Goal: Task Accomplishment & Management: Manage account settings

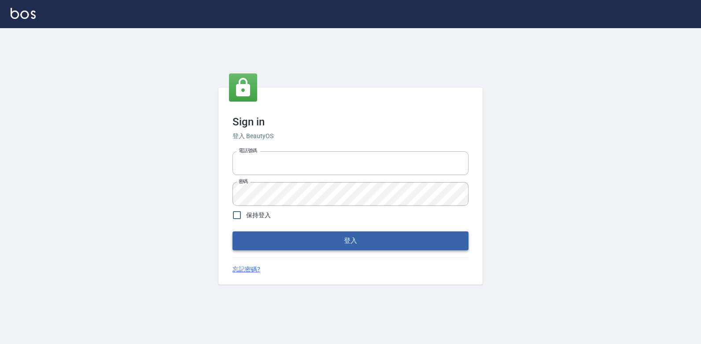
type input "047265856"
click at [335, 240] on button "登入" at bounding box center [350, 241] width 236 height 18
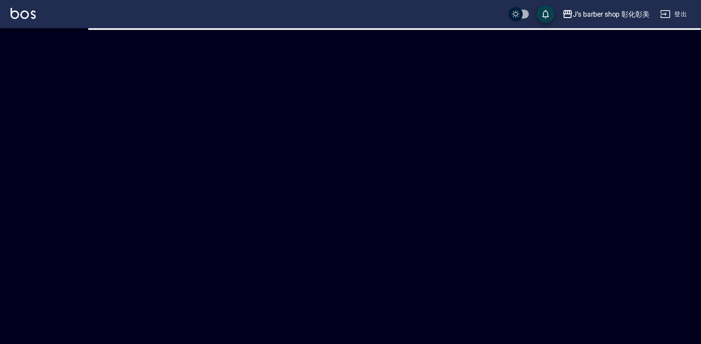
checkbox input "true"
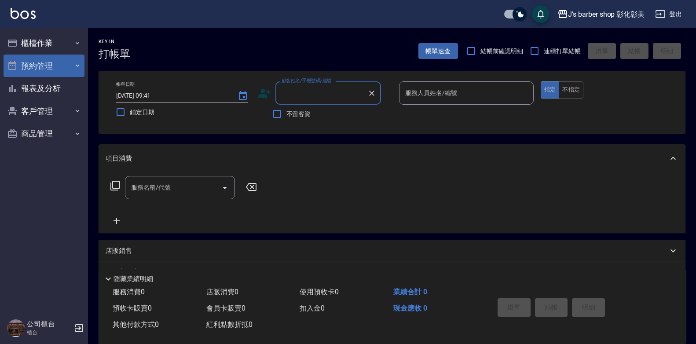
click at [47, 69] on button "預約管理" at bounding box center [44, 66] width 81 height 23
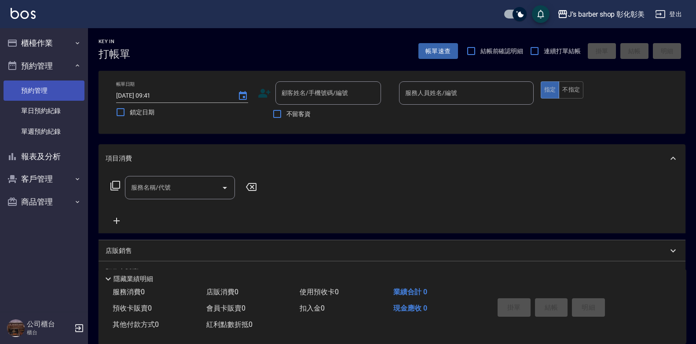
click at [54, 89] on link "預約管理" at bounding box center [44, 91] width 81 height 20
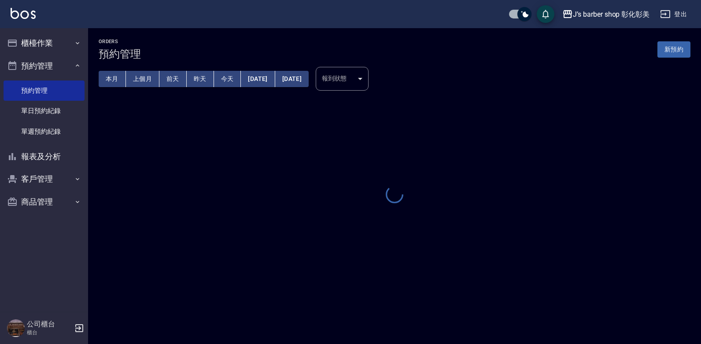
click at [232, 73] on button "今天" at bounding box center [227, 79] width 27 height 16
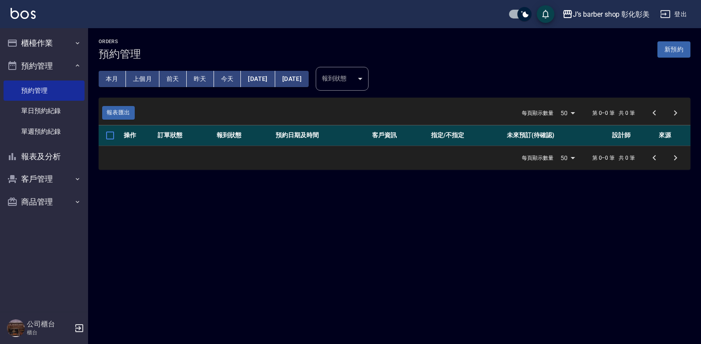
click at [230, 77] on button "今天" at bounding box center [227, 79] width 27 height 16
click at [275, 76] on button "[DATE]" at bounding box center [258, 79] width 34 height 16
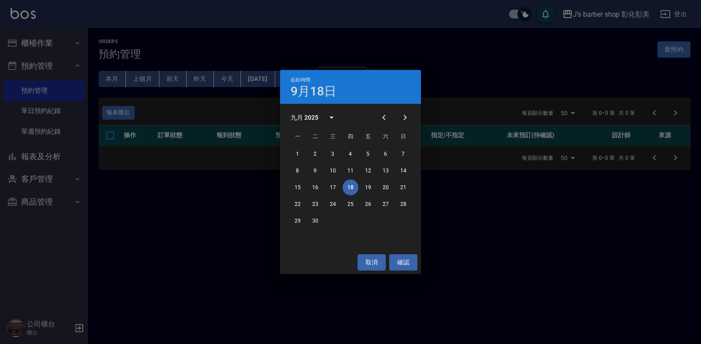
click at [370, 187] on button "19" at bounding box center [368, 188] width 16 height 16
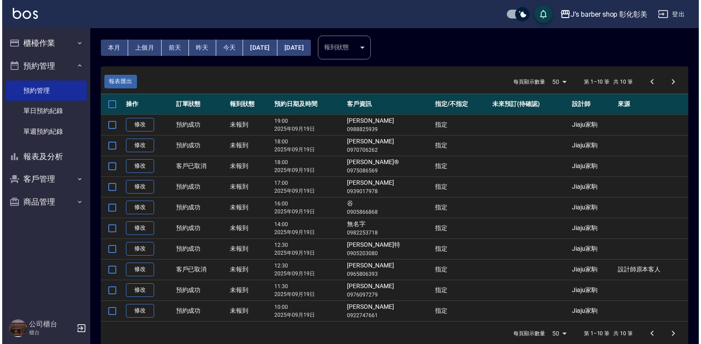
scroll to position [43, 0]
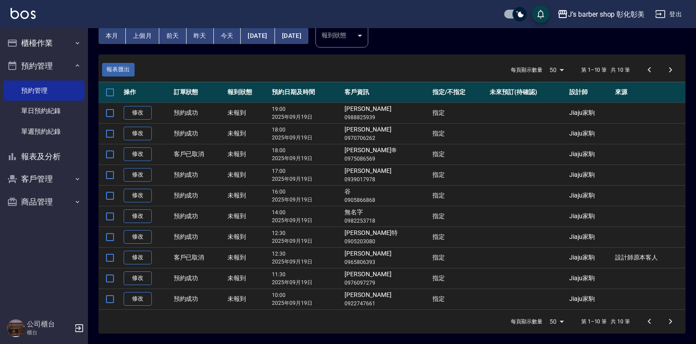
click at [261, 32] on button "[DATE]" at bounding box center [258, 36] width 34 height 16
drag, startPoint x: 261, startPoint y: 32, endPoint x: 411, endPoint y: 59, distance: 152.5
click at [415, 62] on div "報表匯出 每頁顯示數量 50 50 第 1–10 筆 共 10 筆" at bounding box center [392, 68] width 587 height 27
click at [303, 32] on button "[DATE]" at bounding box center [291, 36] width 33 height 16
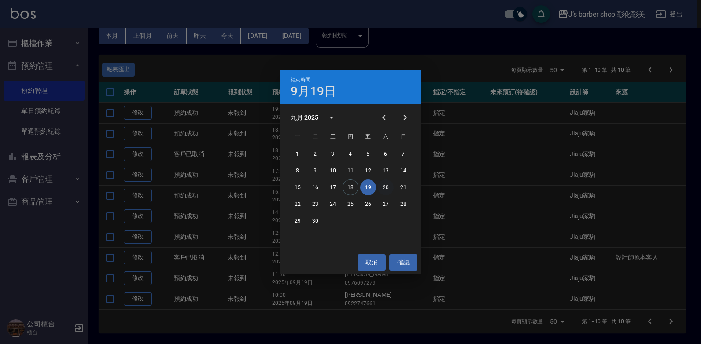
click at [383, 184] on button "20" at bounding box center [386, 188] width 16 height 16
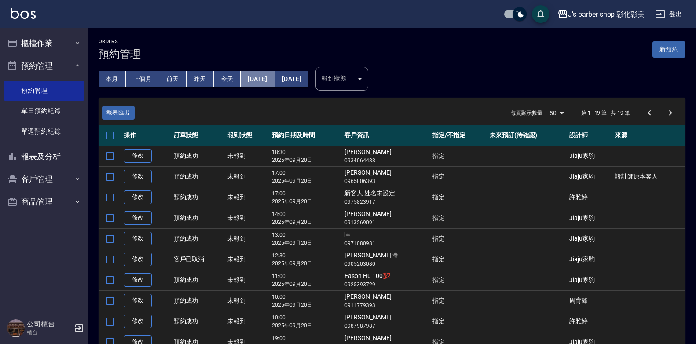
click at [257, 75] on button "[DATE]" at bounding box center [258, 79] width 34 height 16
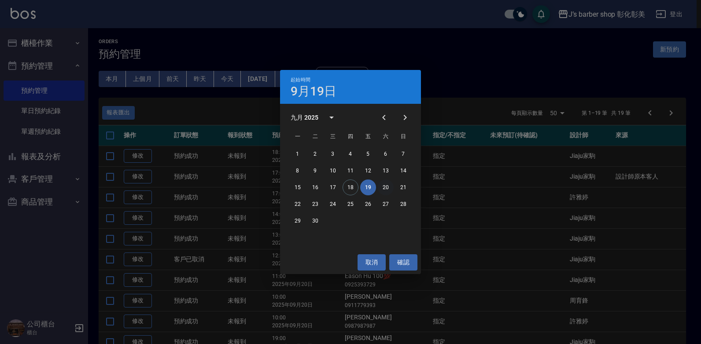
click at [385, 186] on button "20" at bounding box center [386, 188] width 16 height 16
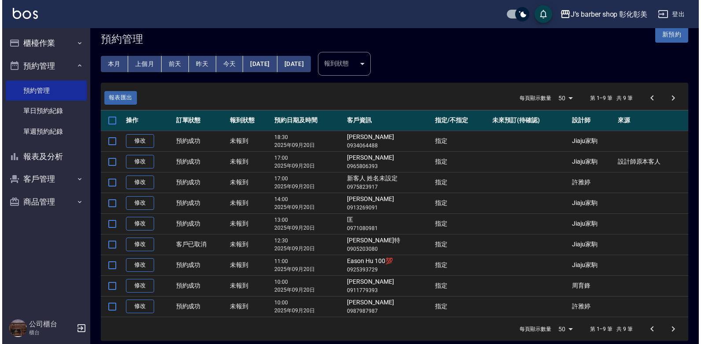
scroll to position [22, 0]
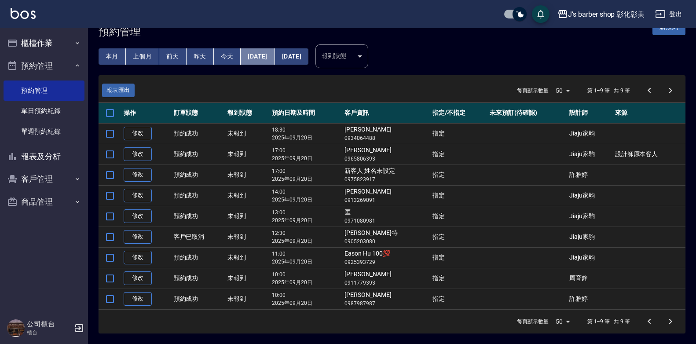
click at [262, 55] on button "[DATE]" at bounding box center [258, 56] width 34 height 16
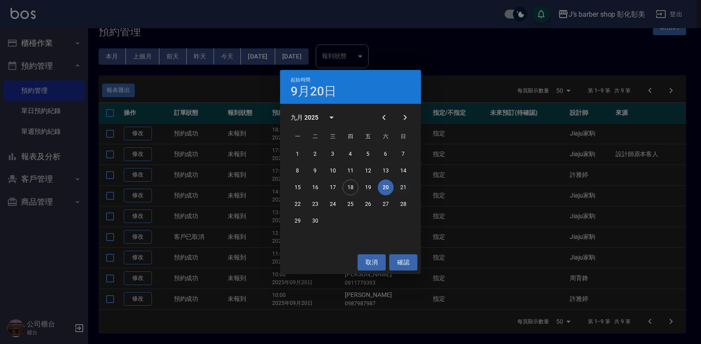
click at [406, 187] on button "21" at bounding box center [403, 188] width 16 height 16
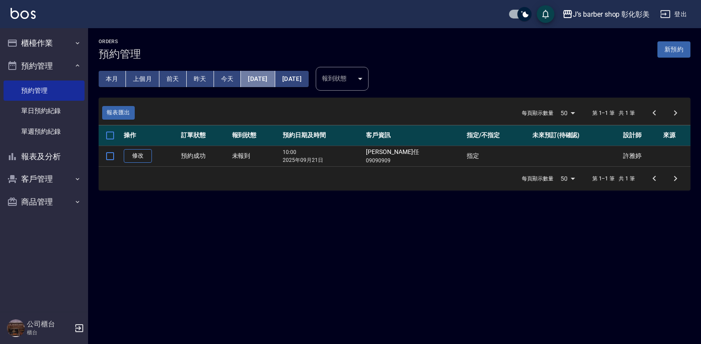
click at [270, 76] on button "[DATE]" at bounding box center [258, 79] width 34 height 16
click at [268, 79] on button "[DATE]" at bounding box center [258, 79] width 34 height 16
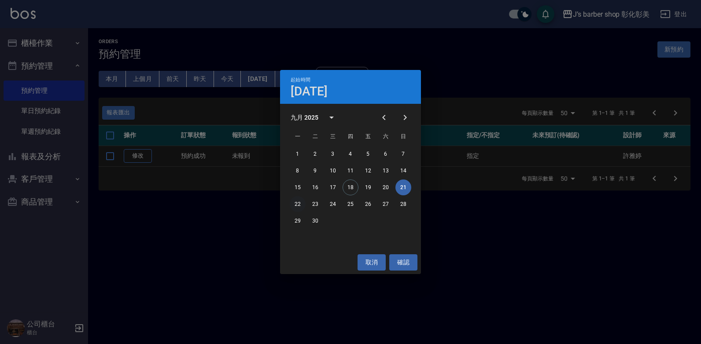
click at [294, 201] on button "22" at bounding box center [298, 204] width 16 height 16
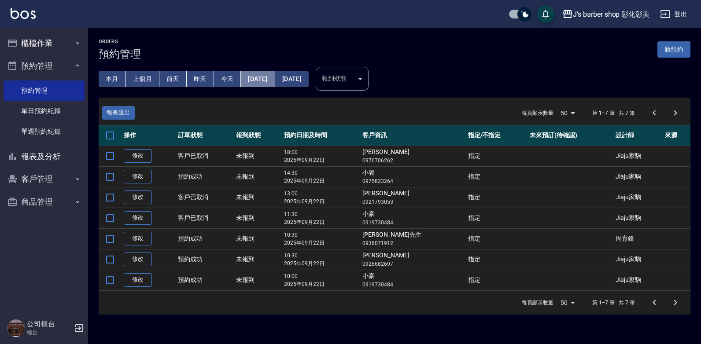
click at [252, 74] on button "[DATE]" at bounding box center [258, 79] width 34 height 16
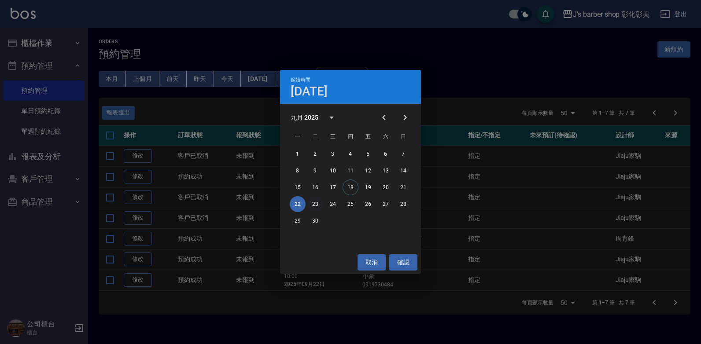
click at [314, 202] on button "23" at bounding box center [315, 204] width 16 height 16
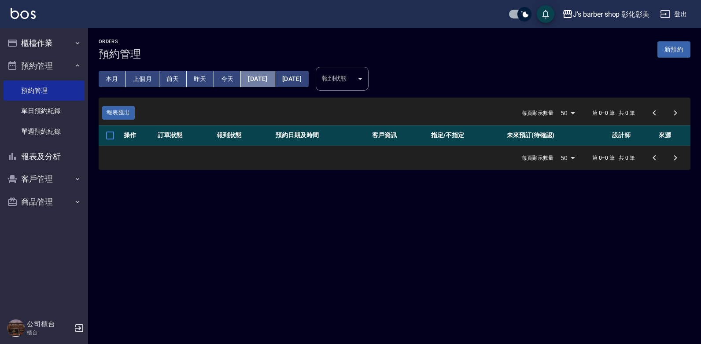
click at [273, 82] on button "[DATE]" at bounding box center [258, 79] width 34 height 16
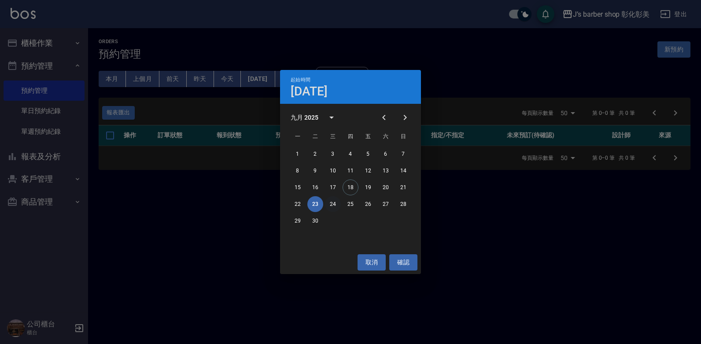
click at [333, 205] on button "24" at bounding box center [333, 204] width 16 height 16
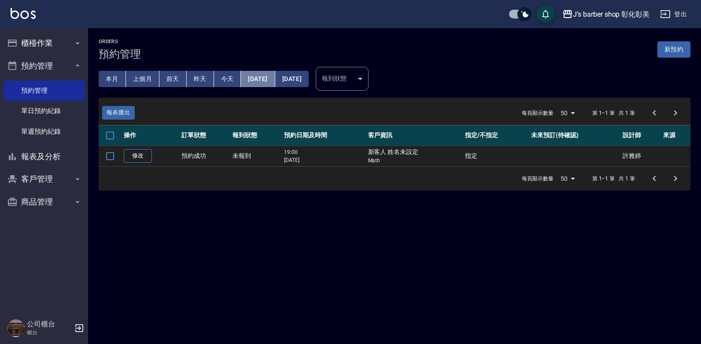
click at [266, 79] on button "[DATE]" at bounding box center [258, 79] width 34 height 16
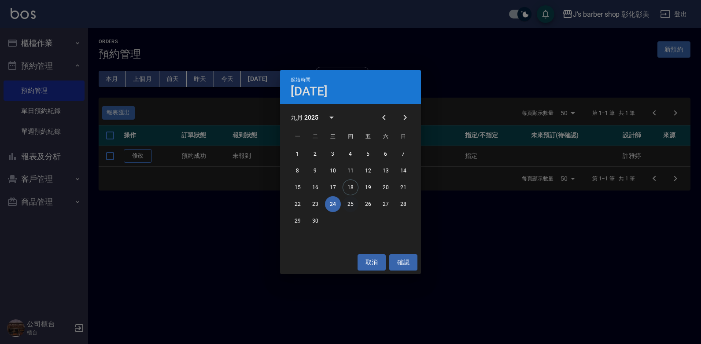
click at [350, 202] on button "25" at bounding box center [351, 204] width 16 height 16
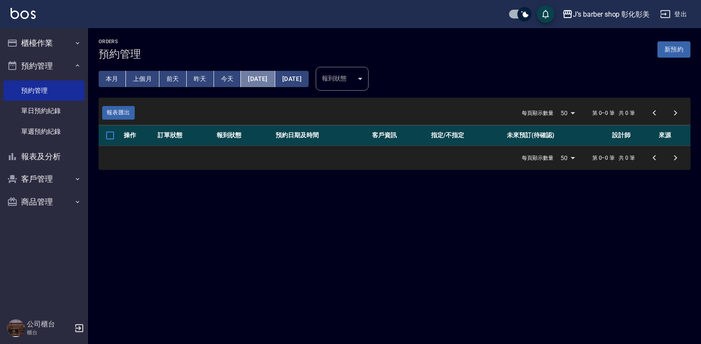
click at [275, 80] on button "[DATE]" at bounding box center [258, 79] width 34 height 16
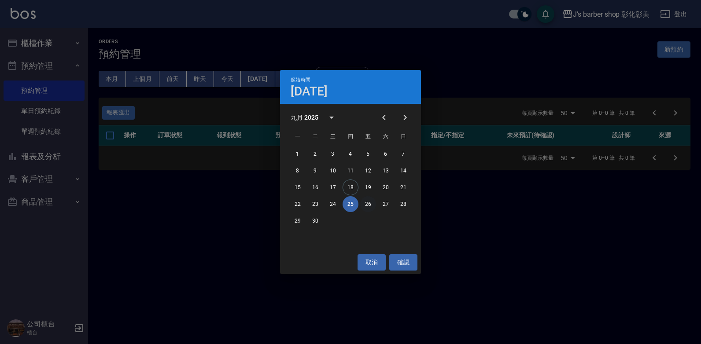
click at [368, 199] on button "26" at bounding box center [368, 204] width 16 height 16
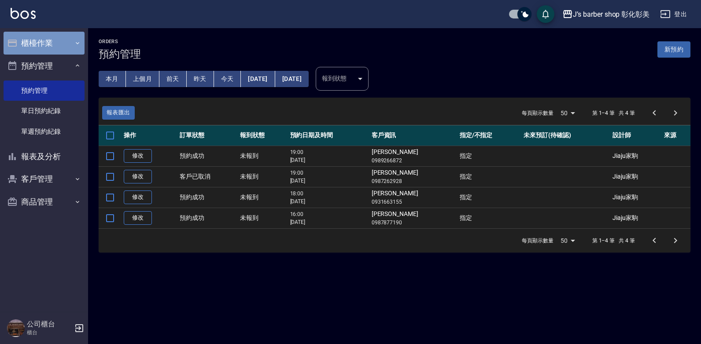
click at [45, 45] on button "櫃檯作業" at bounding box center [44, 43] width 81 height 23
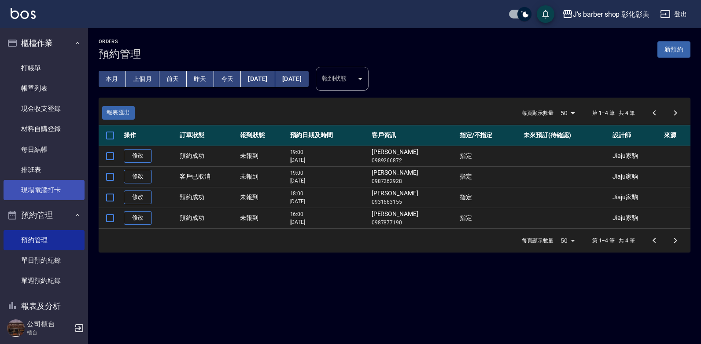
click at [55, 184] on link "現場電腦打卡" at bounding box center [44, 190] width 81 height 20
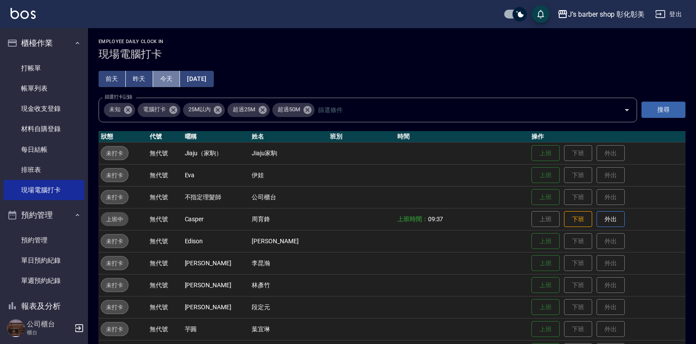
click at [172, 77] on button "今天" at bounding box center [166, 79] width 27 height 16
click at [35, 92] on link "帳單列表" at bounding box center [44, 88] width 81 height 20
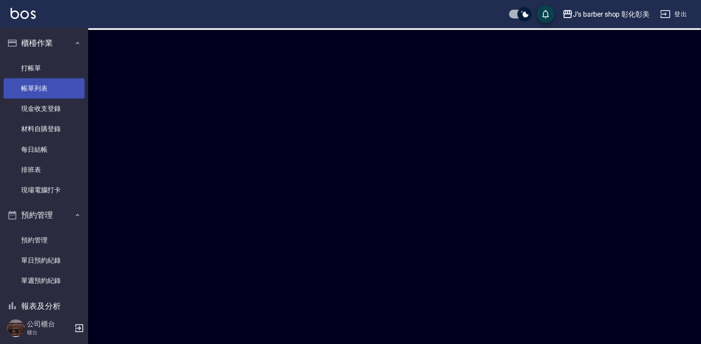
click at [35, 92] on link "帳單列表" at bounding box center [44, 88] width 81 height 20
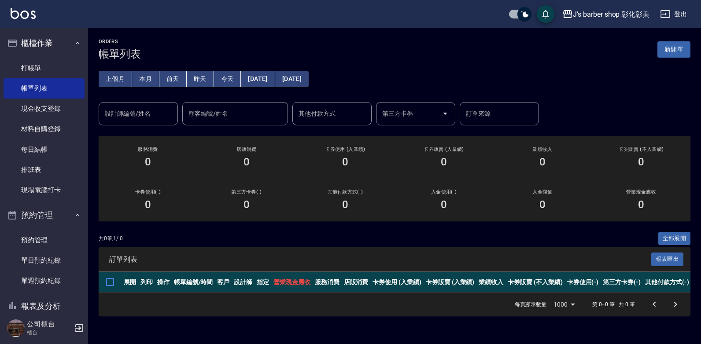
click at [149, 77] on button "本月" at bounding box center [145, 79] width 27 height 16
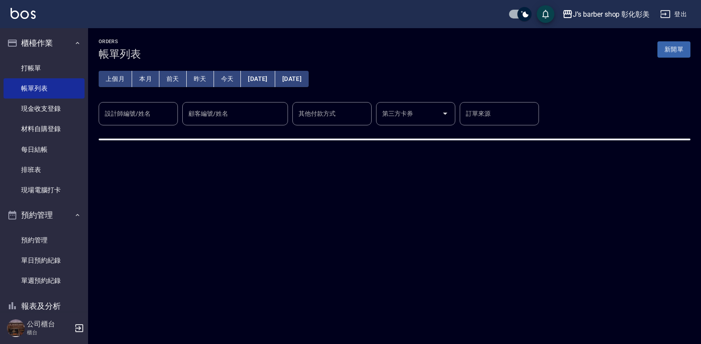
click at [146, 115] on div "設計師編號/姓名 設計師編號/姓名" at bounding box center [138, 113] width 79 height 23
click at [144, 109] on label "設計師編號/姓名" at bounding box center [128, 113] width 46 height 9
click at [144, 109] on input "設計師編號/姓名" at bounding box center [138, 113] width 71 height 15
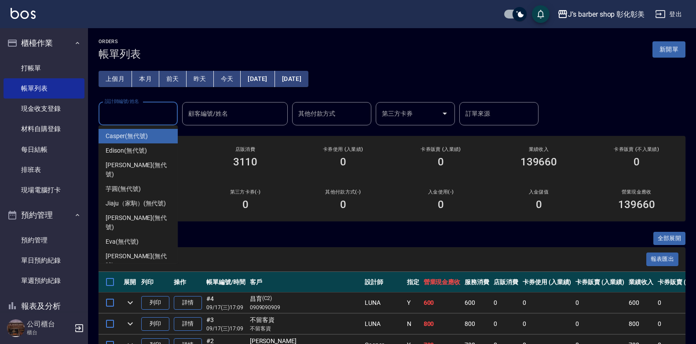
click at [142, 136] on span "Casper (無代號)" at bounding box center [127, 136] width 42 height 9
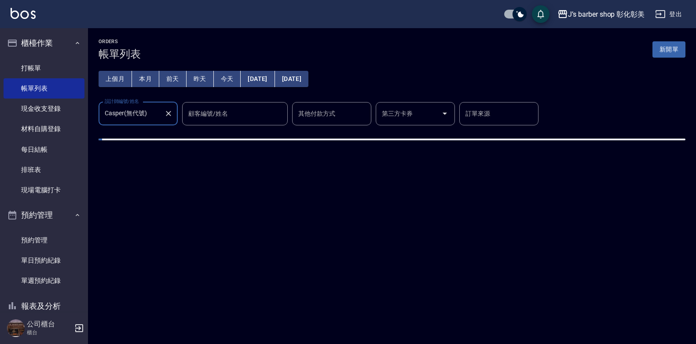
type input "Casper(無代號)"
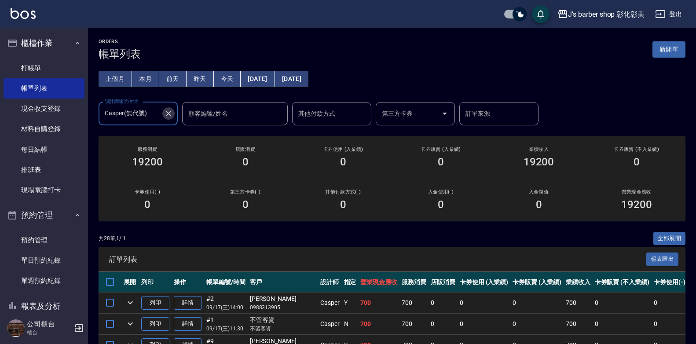
click at [168, 110] on icon "Clear" at bounding box center [168, 113] width 9 height 9
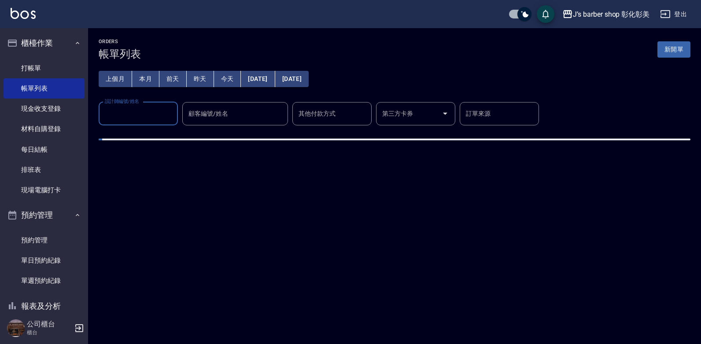
click at [223, 73] on button "今天" at bounding box center [227, 79] width 27 height 16
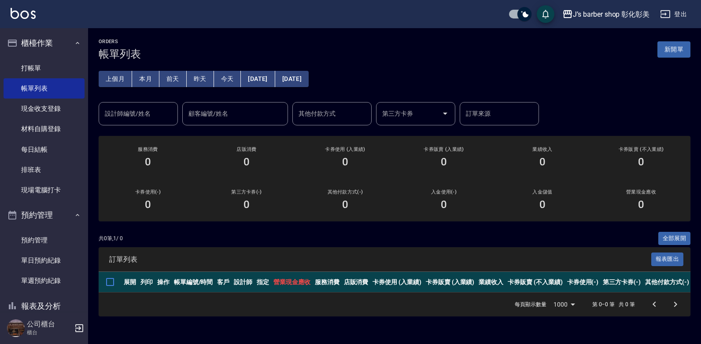
click at [232, 78] on button "今天" at bounding box center [227, 79] width 27 height 16
